Goal: Check status: Check status

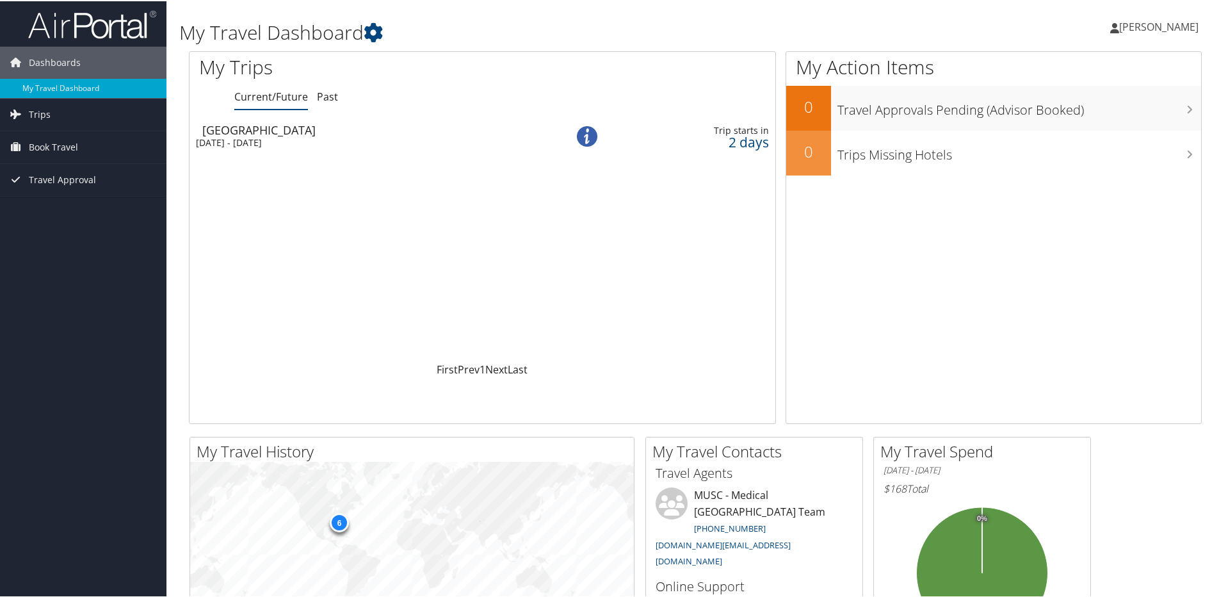
click at [363, 143] on div "Thu 4 Sep 2025 - Fri 5 Sep 2025" at bounding box center [363, 142] width 335 height 12
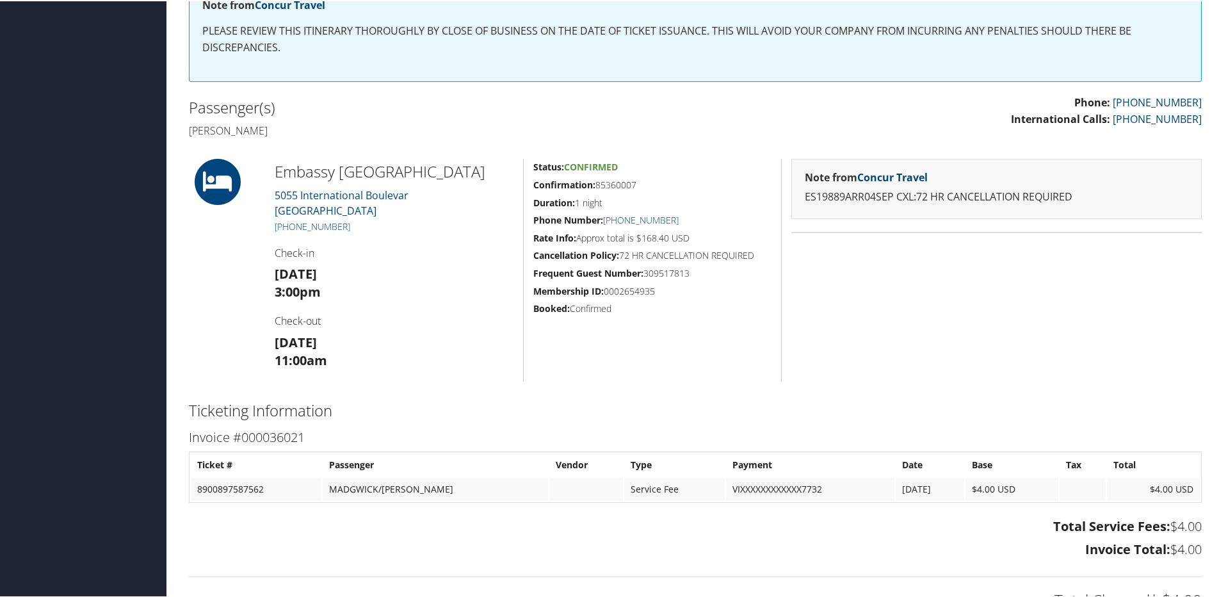
scroll to position [323, 0]
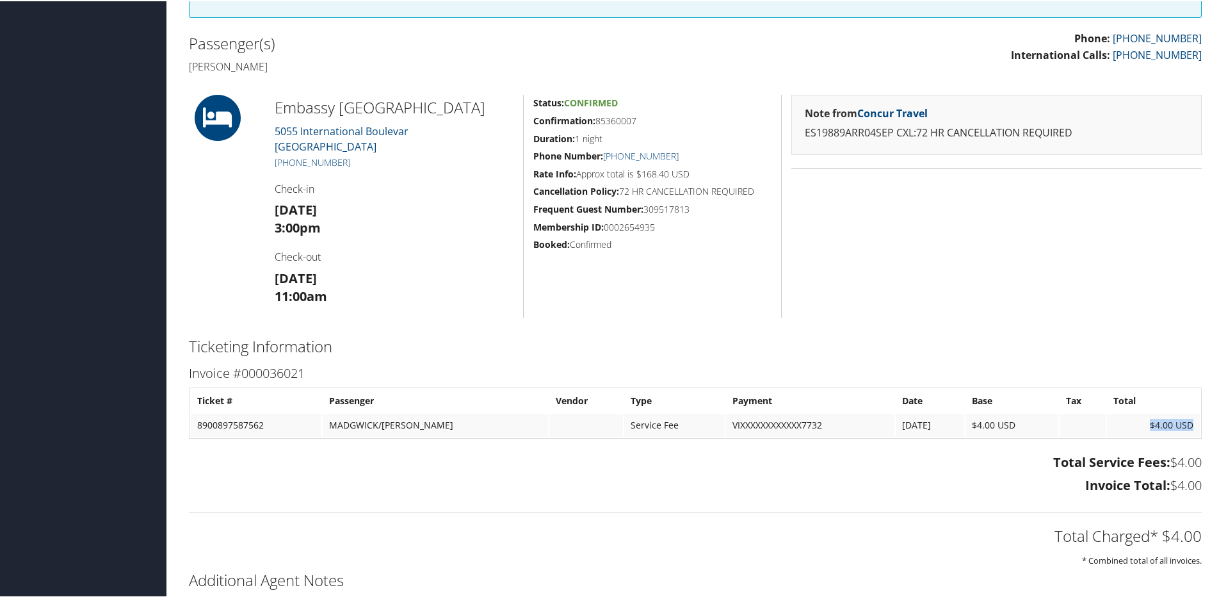
drag, startPoint x: 1145, startPoint y: 422, endPoint x: 1197, endPoint y: 429, distance: 52.4
click at [1197, 429] on div "Invoice #000036021 Ticket # Passenger Vendor Type Payment Date Base Tax Total 8…" at bounding box center [695, 429] width 1032 height 137
